Goal: Information Seeking & Learning: Find specific fact

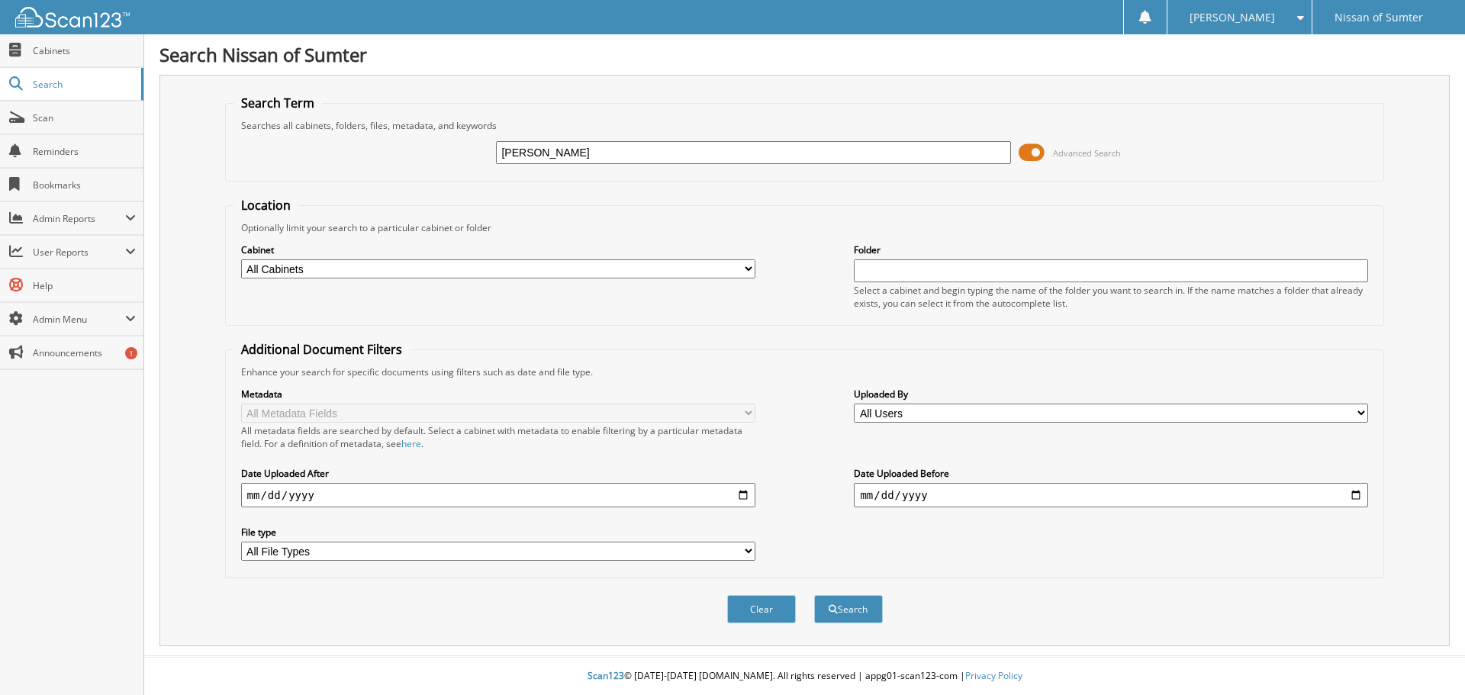
type input "[PERSON_NAME]"
click at [814, 595] on button "Search" at bounding box center [848, 609] width 69 height 28
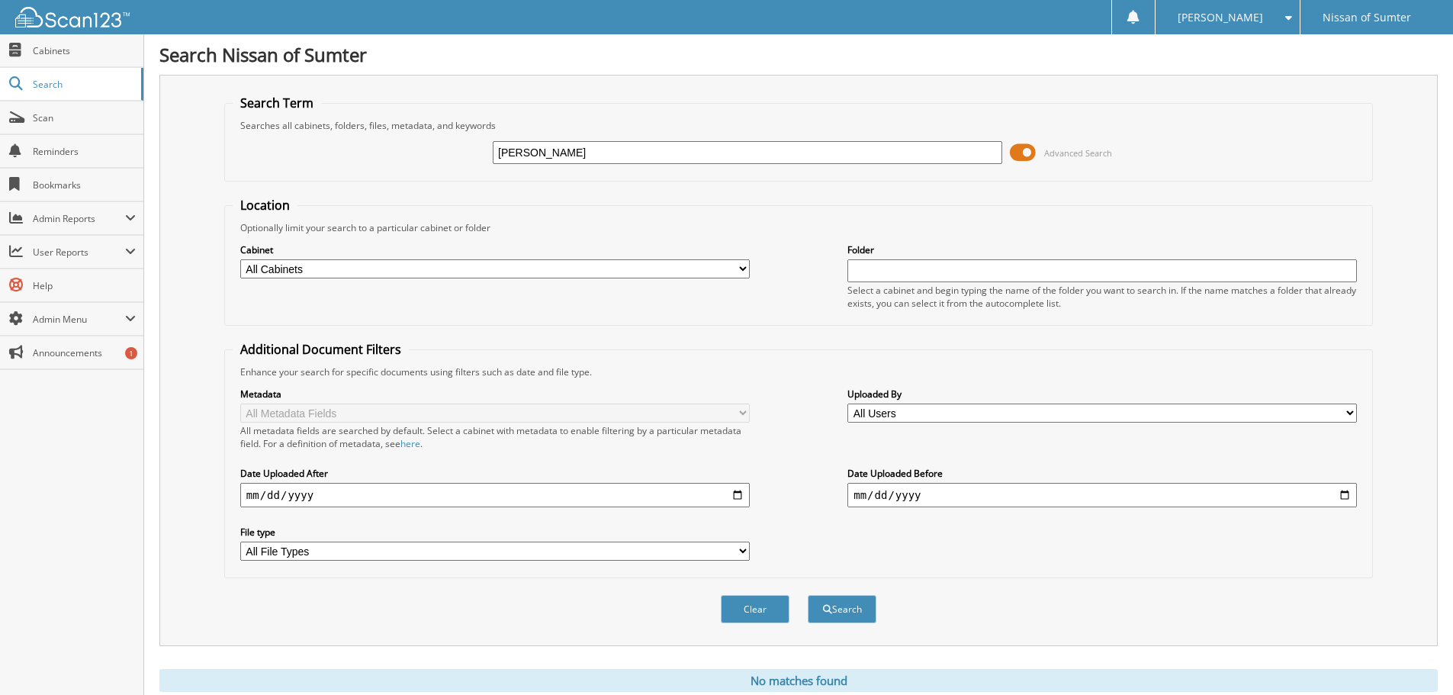
drag, startPoint x: 586, startPoint y: 160, endPoint x: 326, endPoint y: 127, distance: 262.3
click at [336, 128] on fieldset "Search Term Searches all cabinets, folders, files, metadata, and keywords [PERS…" at bounding box center [798, 138] width 1149 height 87
type input "[PERSON_NAME]"
click at [808, 595] on button "Search" at bounding box center [842, 609] width 69 height 28
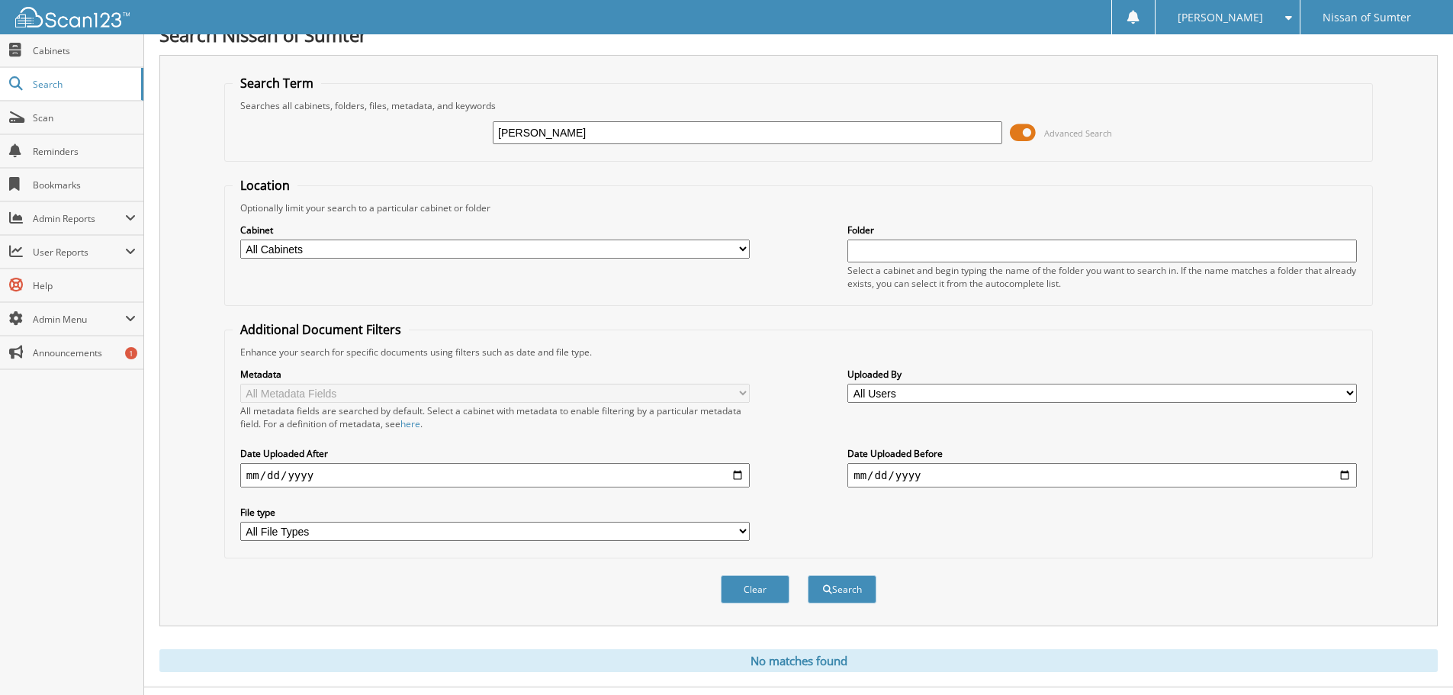
scroll to position [51, 0]
